Goal: Navigation & Orientation: Find specific page/section

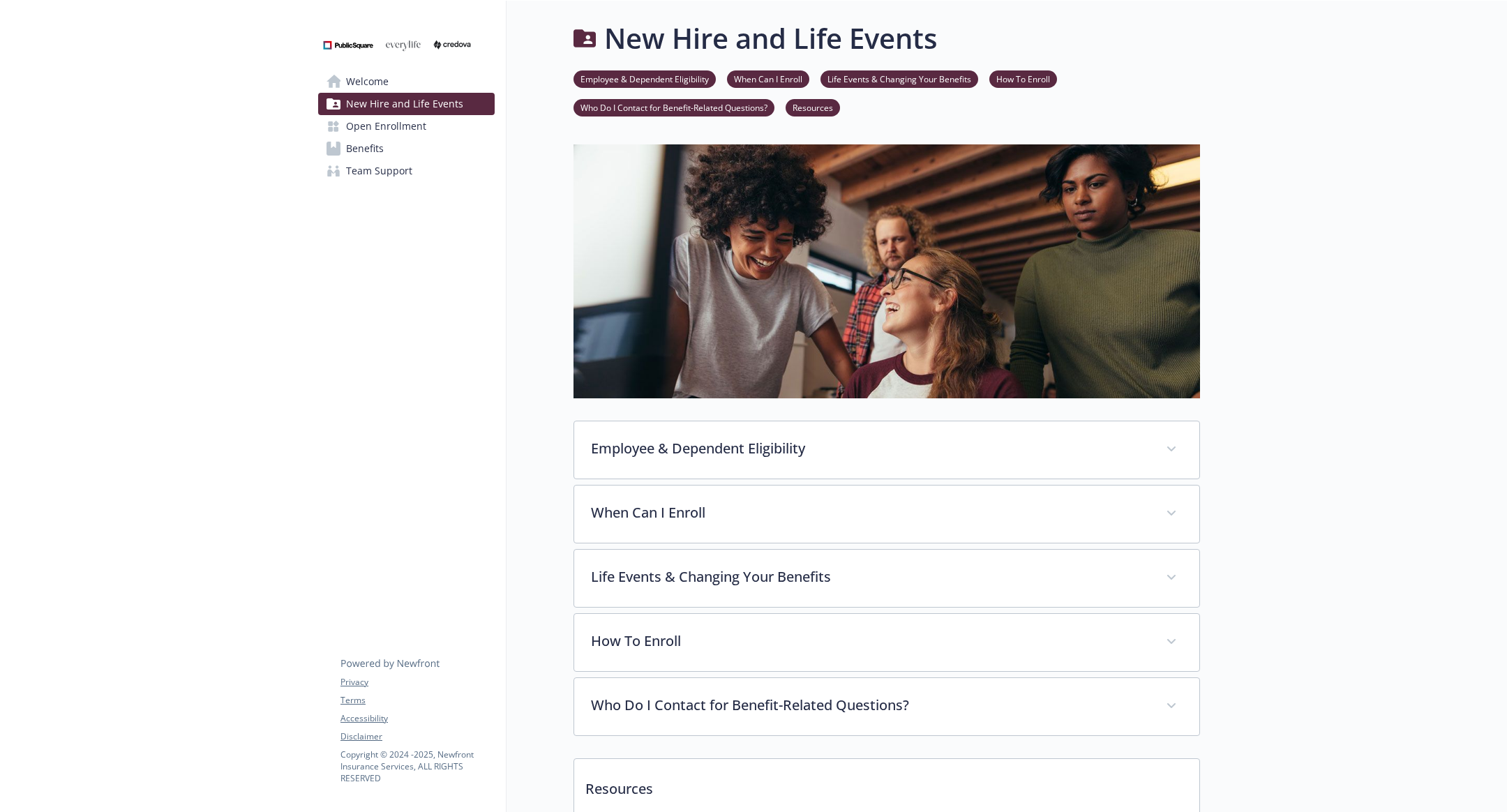
click at [430, 115] on link "Open Enrollment" at bounding box center [406, 126] width 177 height 23
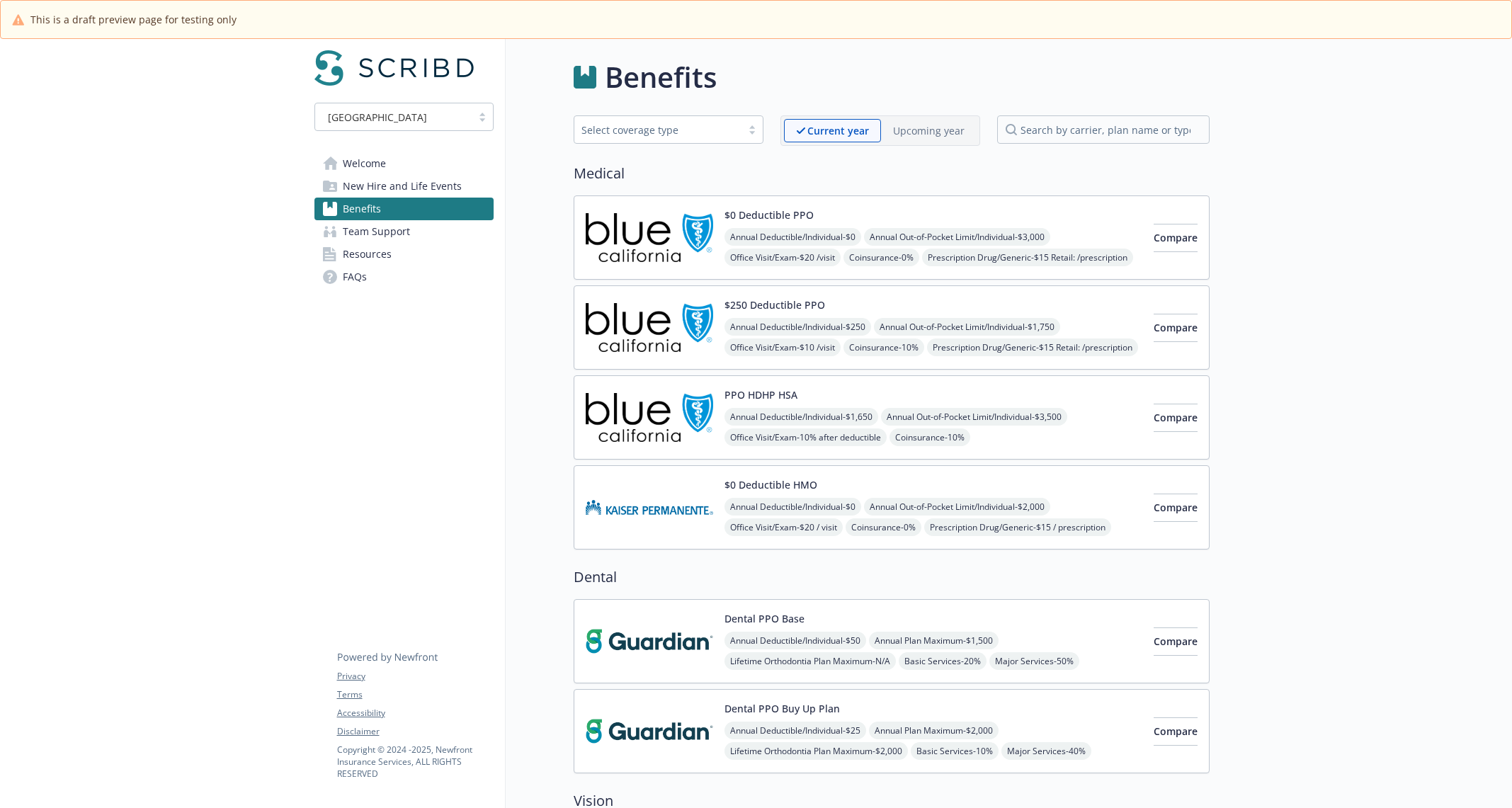
scroll to position [2068, 0]
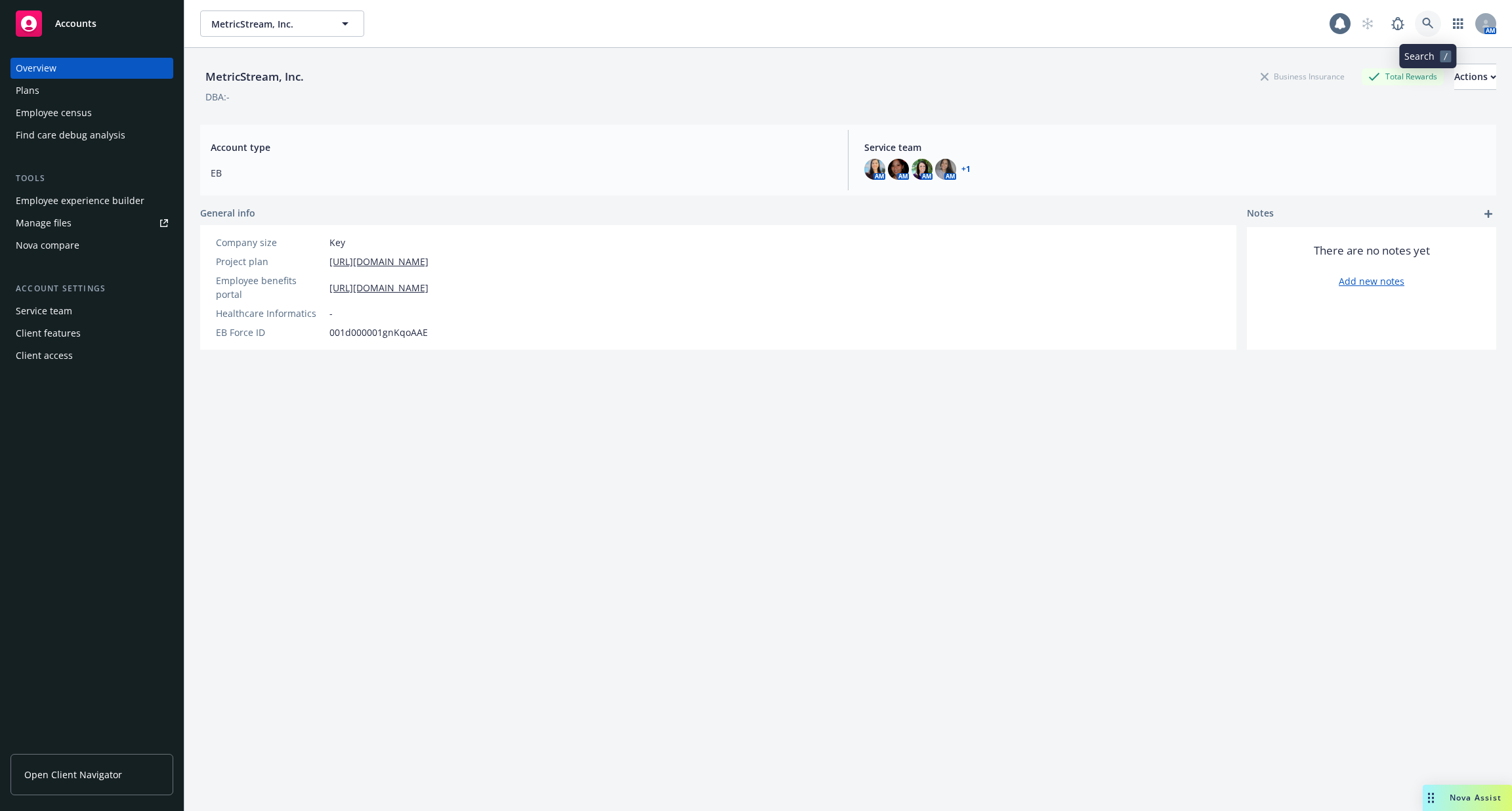
click at [1430, 33] on link at bounding box center [1427, 23] width 26 height 26
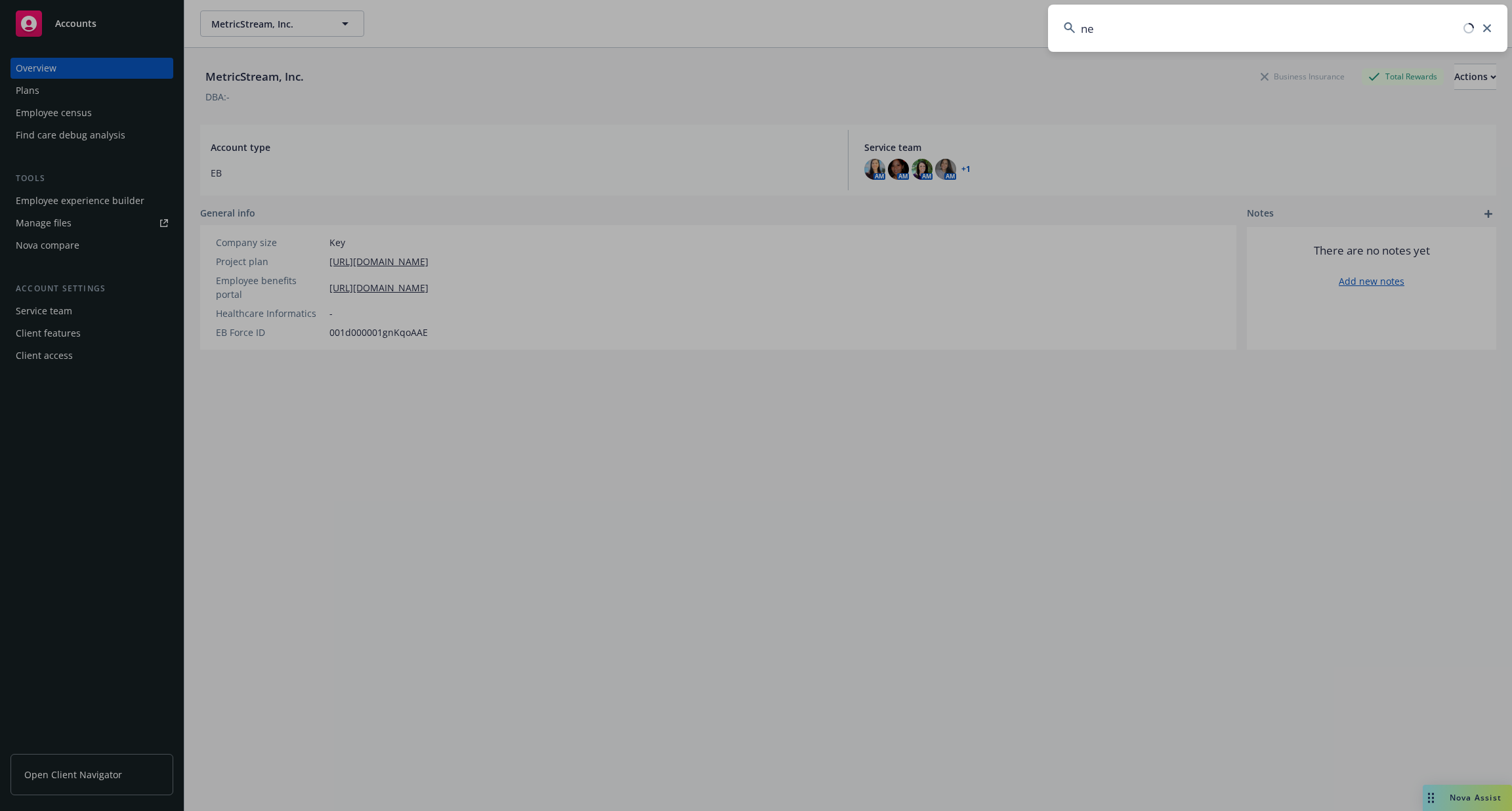
type input "n"
type input "a"
type input "n"
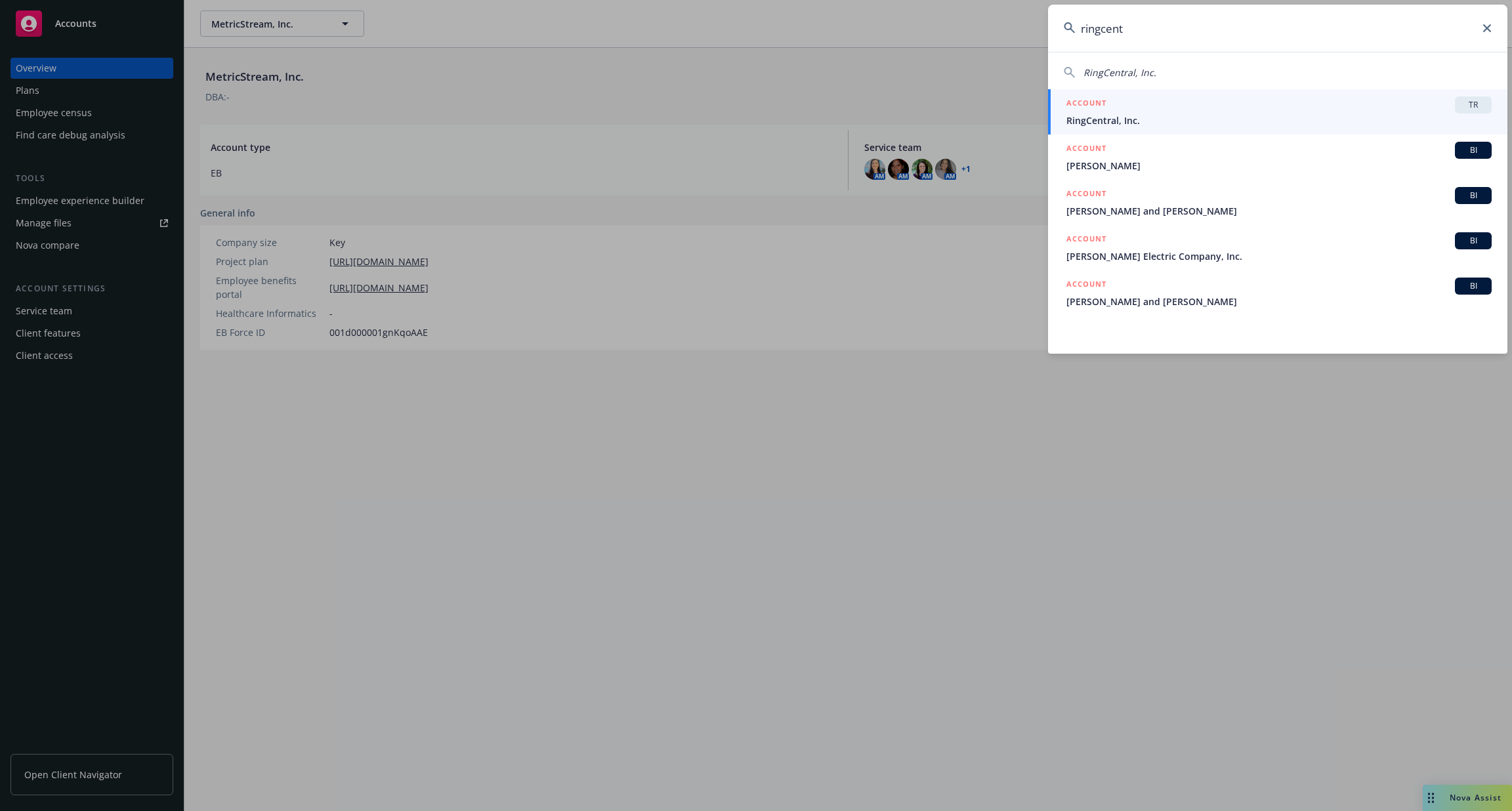
type input "ringcent"
click at [1251, 113] on span "RingCentral, Inc." at bounding box center [1279, 119] width 425 height 13
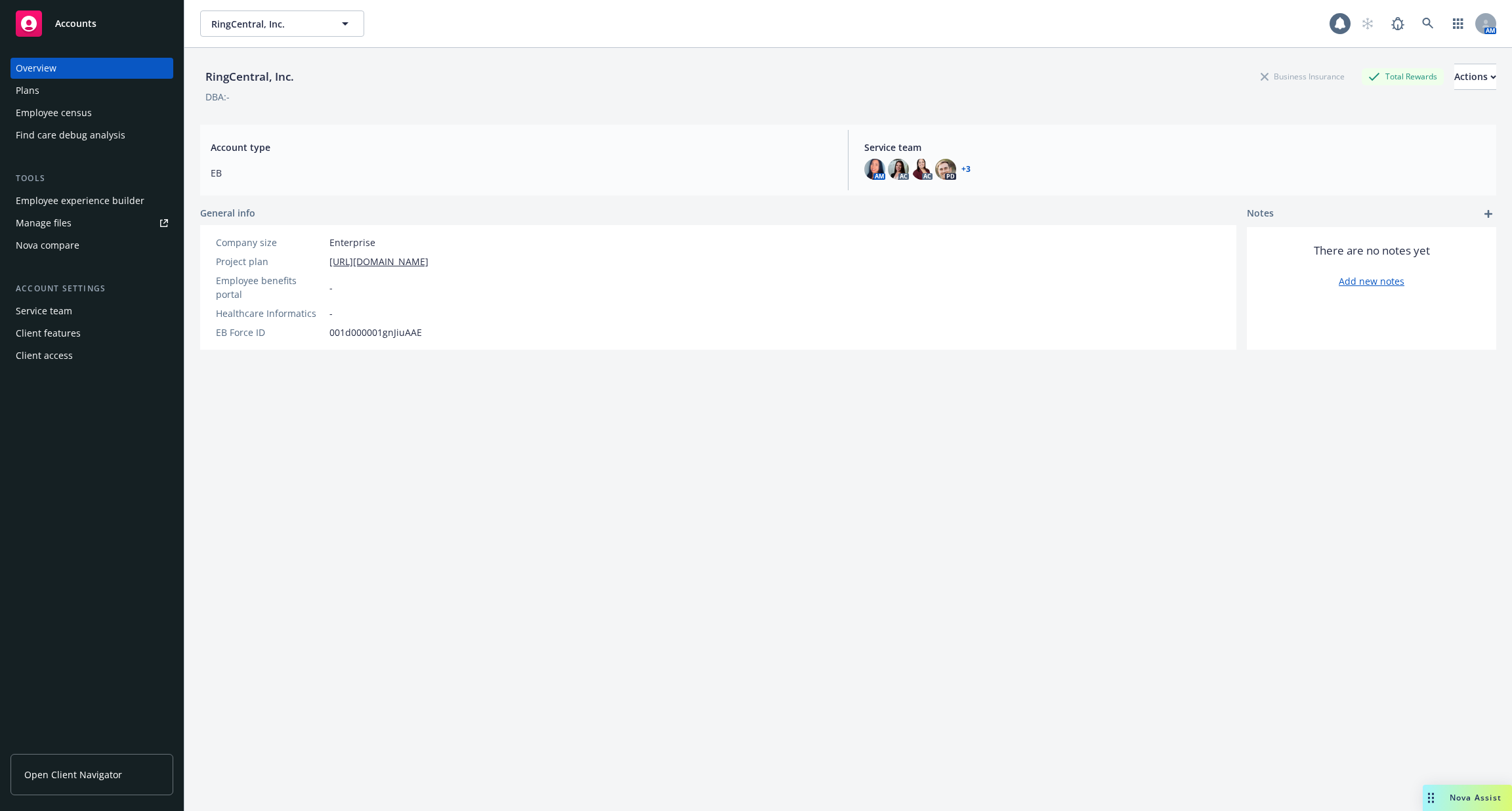
click at [66, 200] on div "Employee experience builder" at bounding box center [80, 200] width 129 height 21
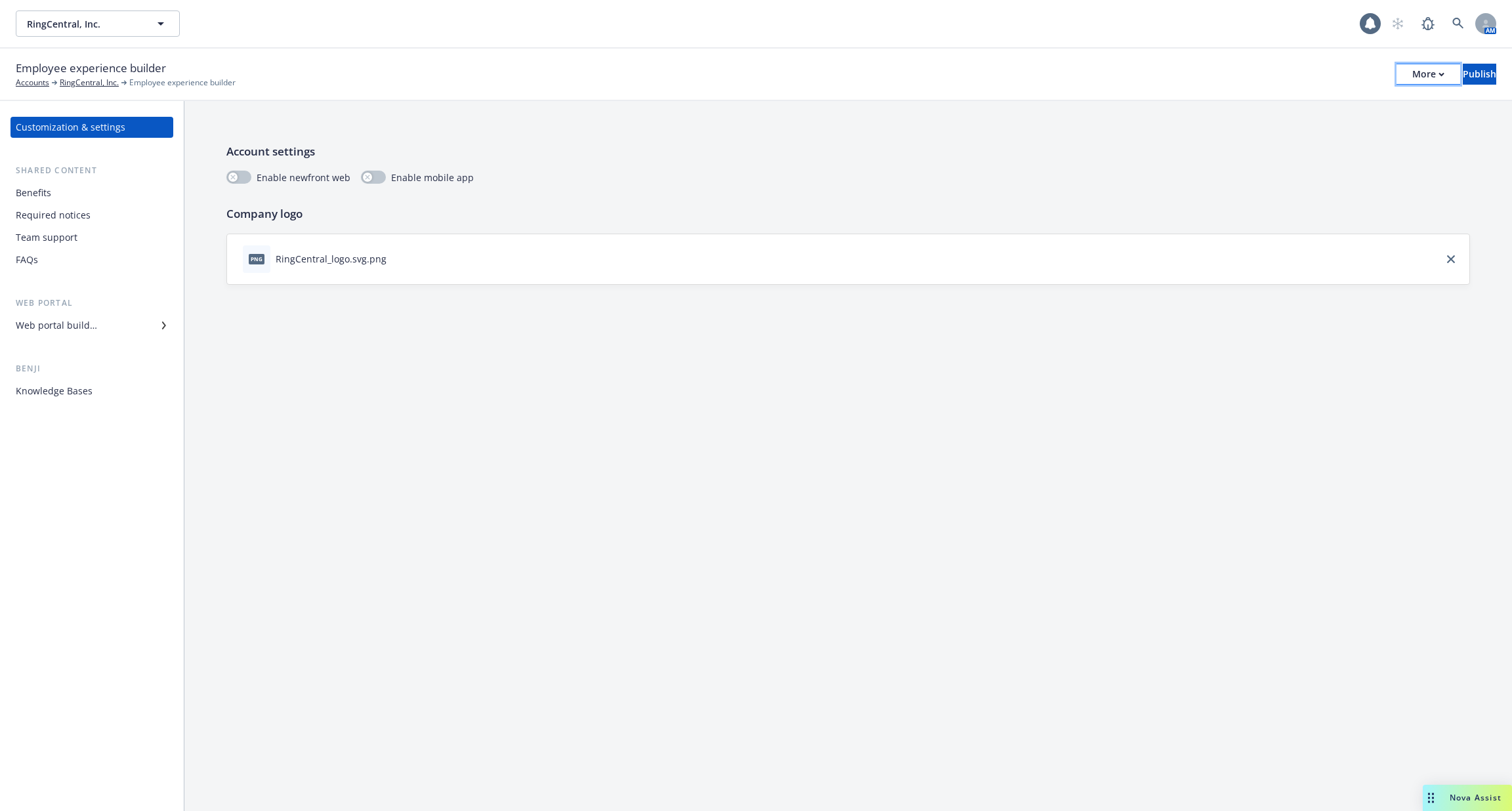
click at [1396, 78] on button "More" at bounding box center [1428, 74] width 63 height 21
click at [1346, 121] on link "Copy portal link" at bounding box center [1320, 130] width 194 height 26
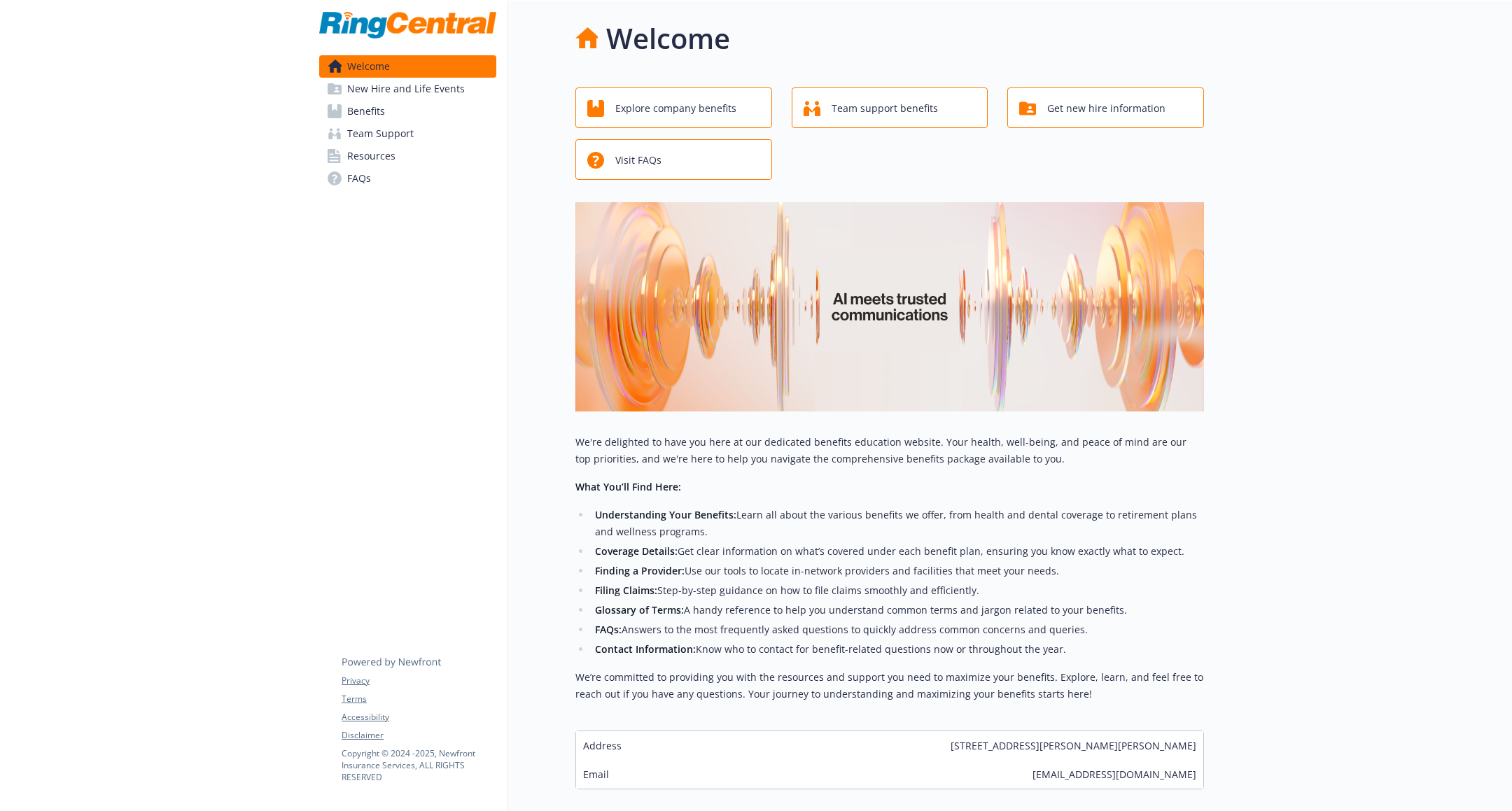
click at [379, 119] on span "Benefits" at bounding box center [366, 111] width 38 height 23
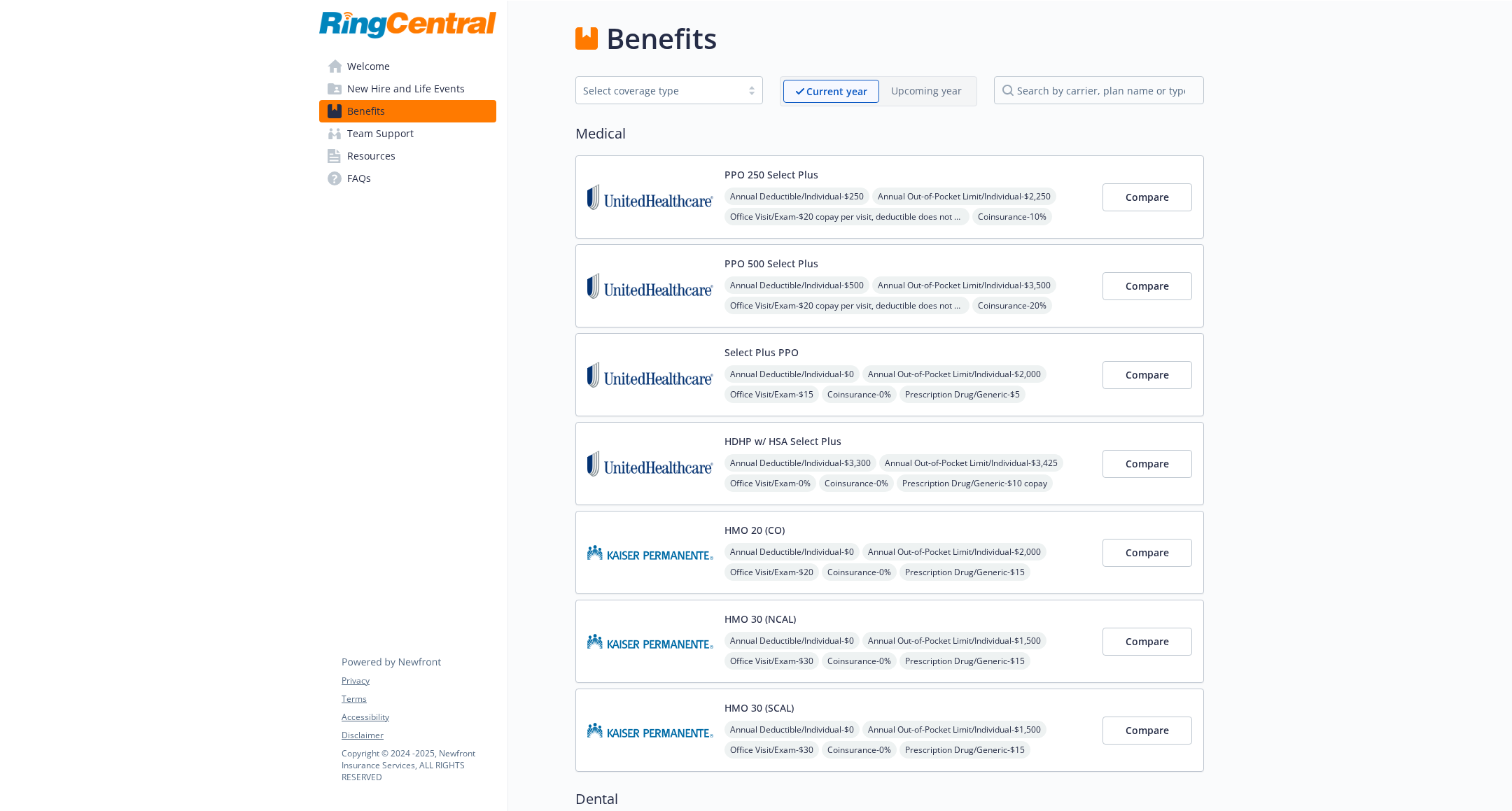
click at [378, 141] on span "Team Support" at bounding box center [380, 133] width 67 height 23
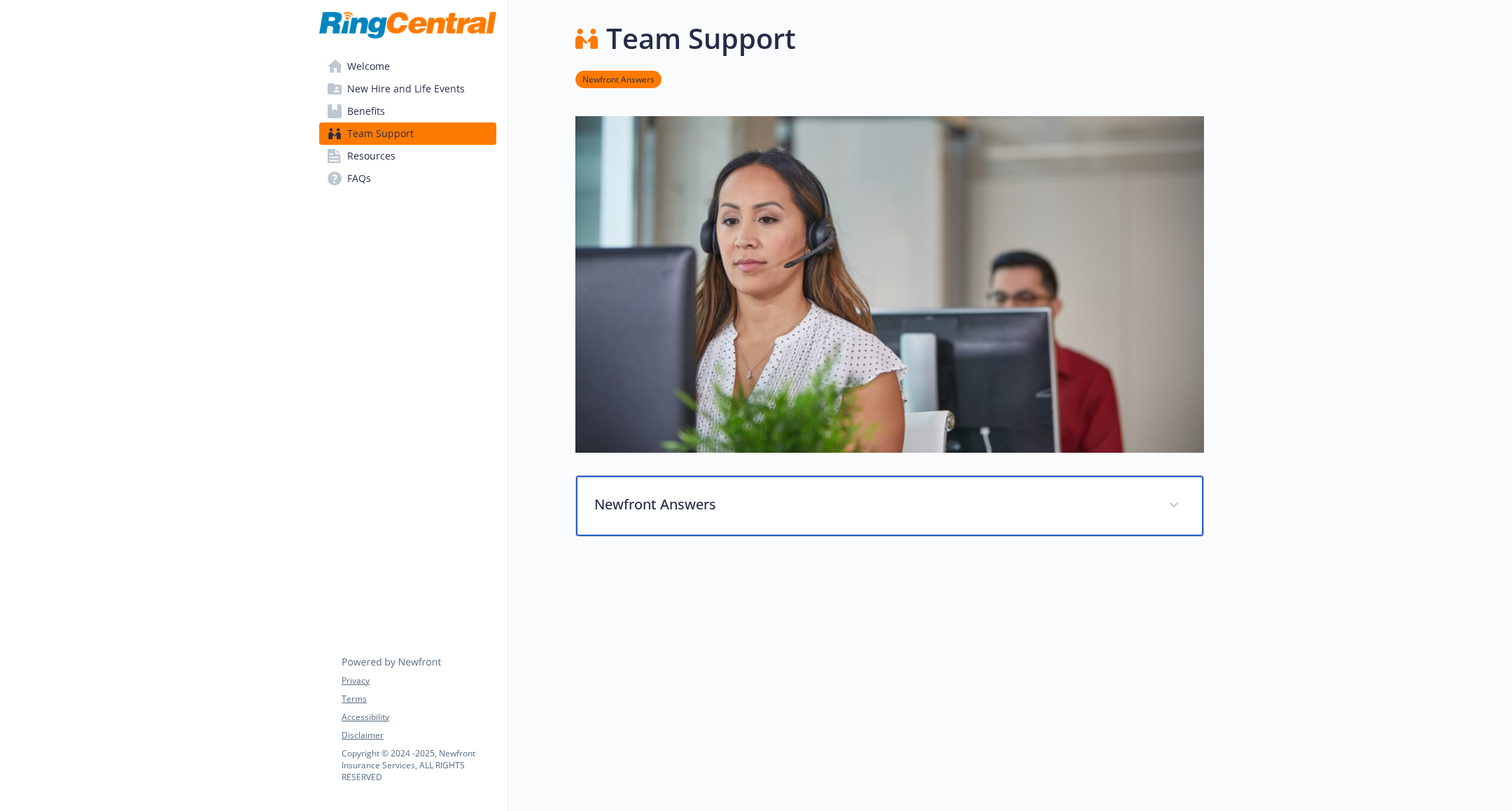
click at [713, 516] on div "Newfront Answers" at bounding box center [889, 506] width 627 height 60
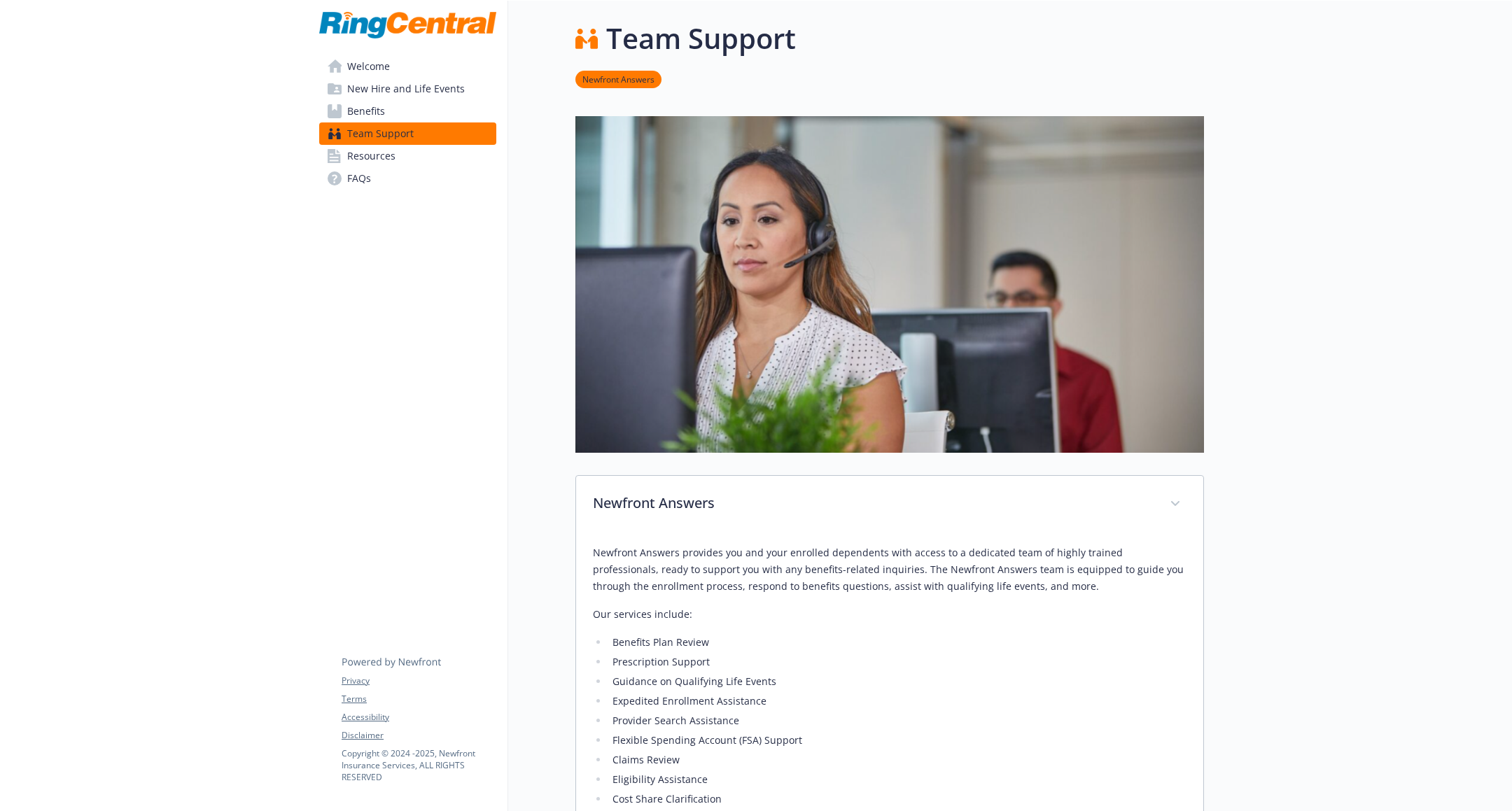
click at [371, 126] on span "Team Support" at bounding box center [380, 133] width 67 height 23
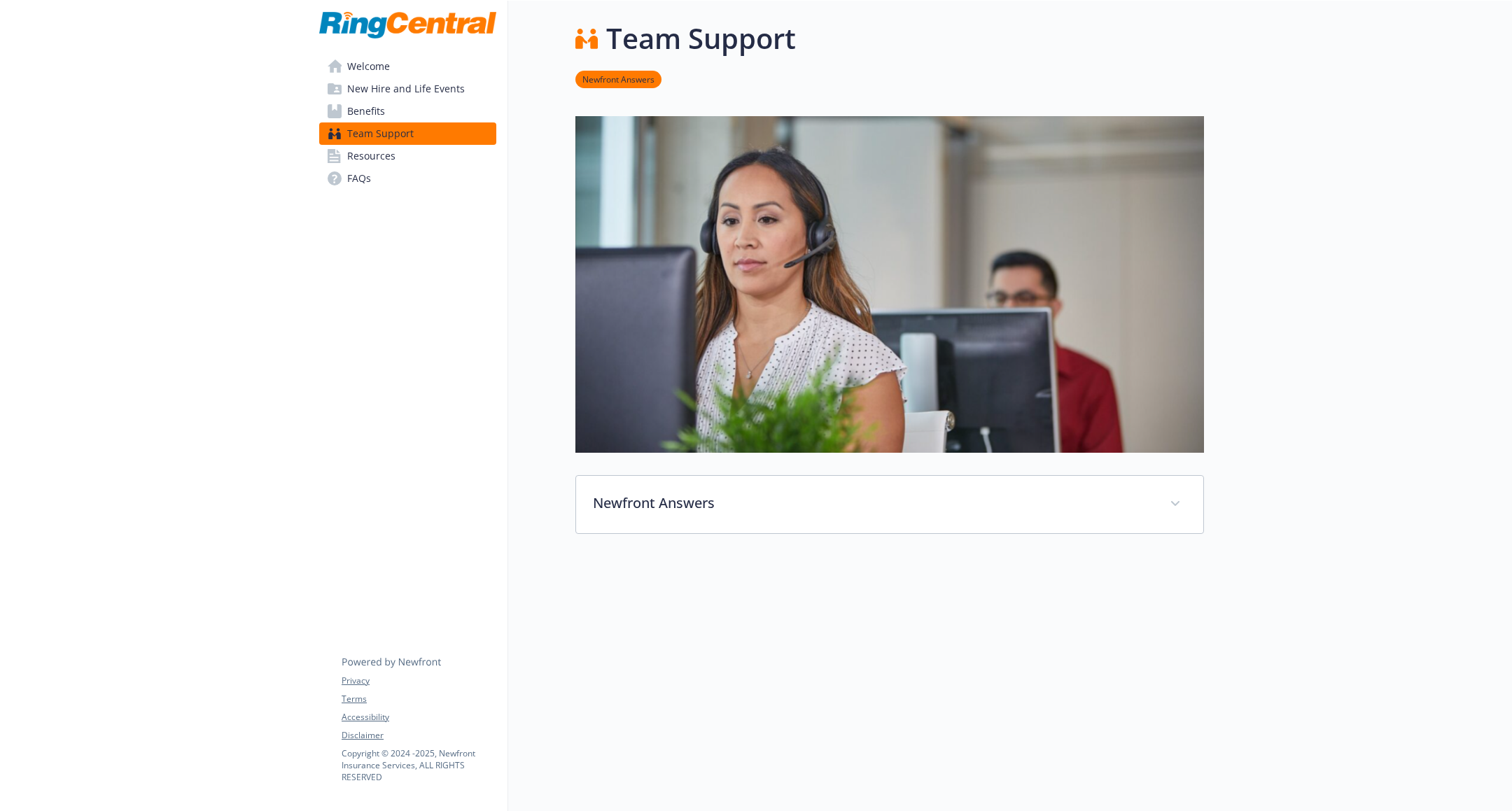
click at [371, 113] on span "Benefits" at bounding box center [366, 111] width 38 height 23
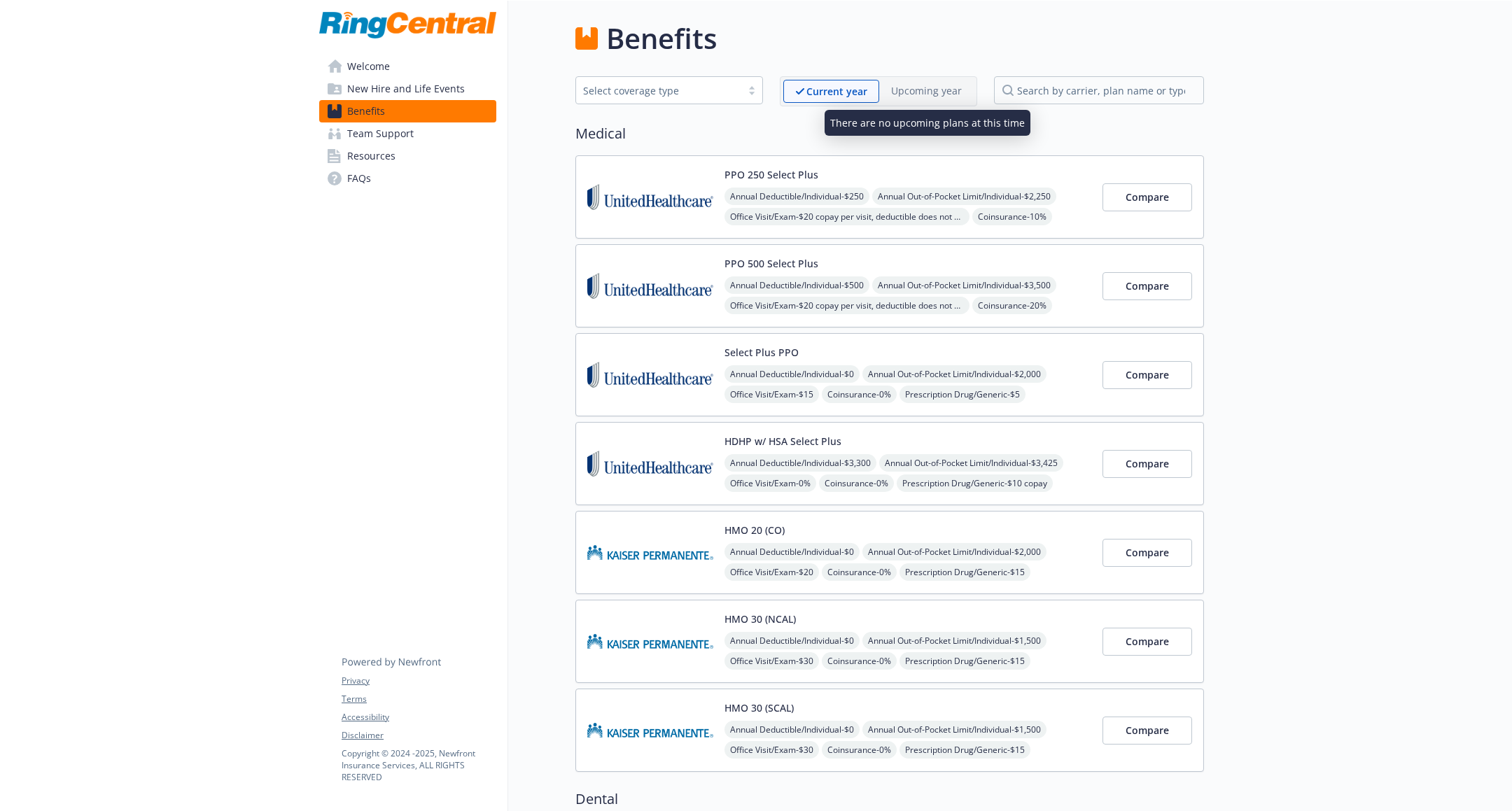
click at [928, 88] on p "Upcoming year" at bounding box center [927, 90] width 71 height 14
click at [949, 84] on p "Upcoming year" at bounding box center [927, 90] width 71 height 14
click at [833, 98] on p "Current year" at bounding box center [837, 91] width 61 height 14
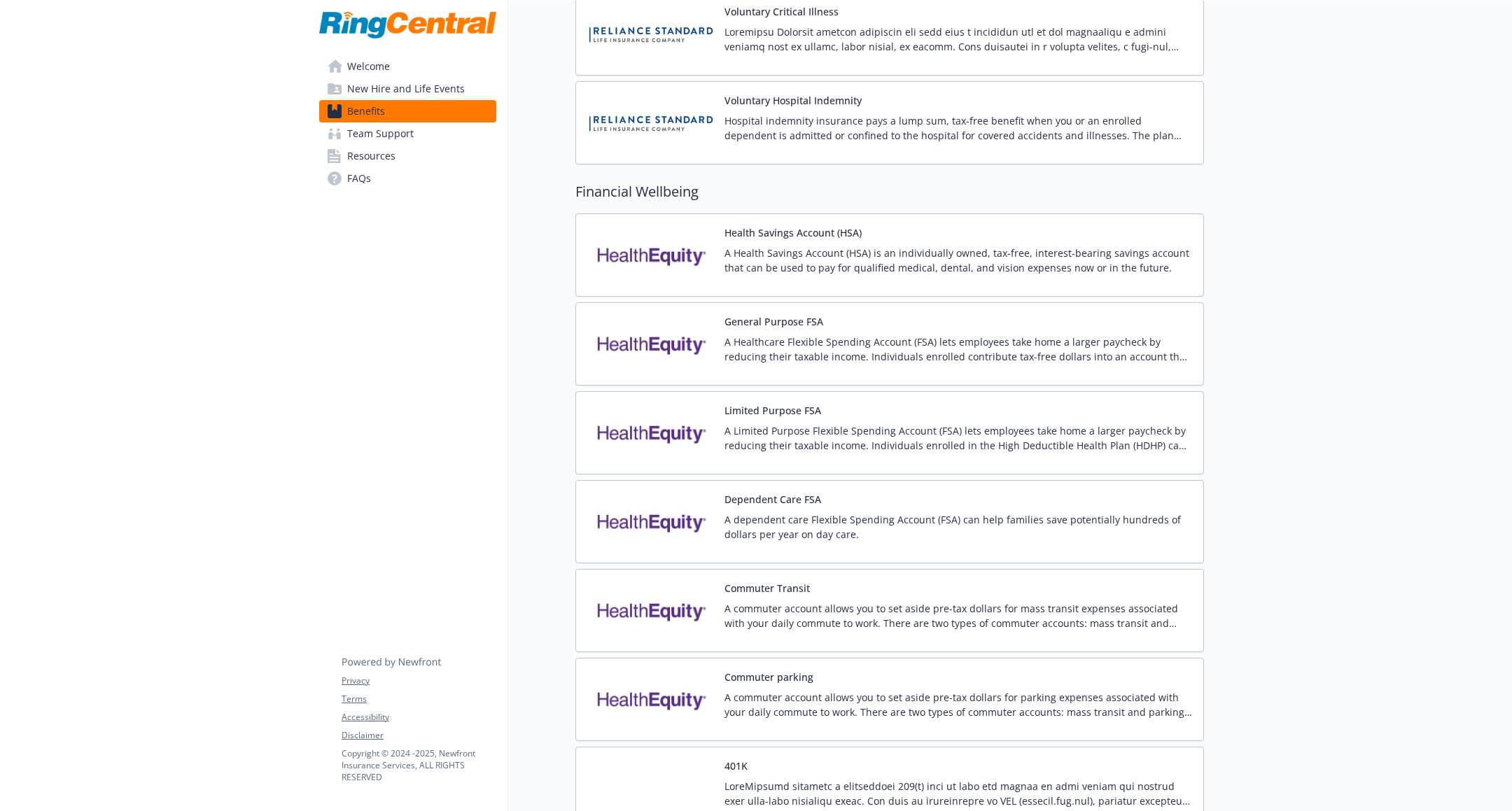
scroll to position [2038, 0]
